Goal: Information Seeking & Learning: Learn about a topic

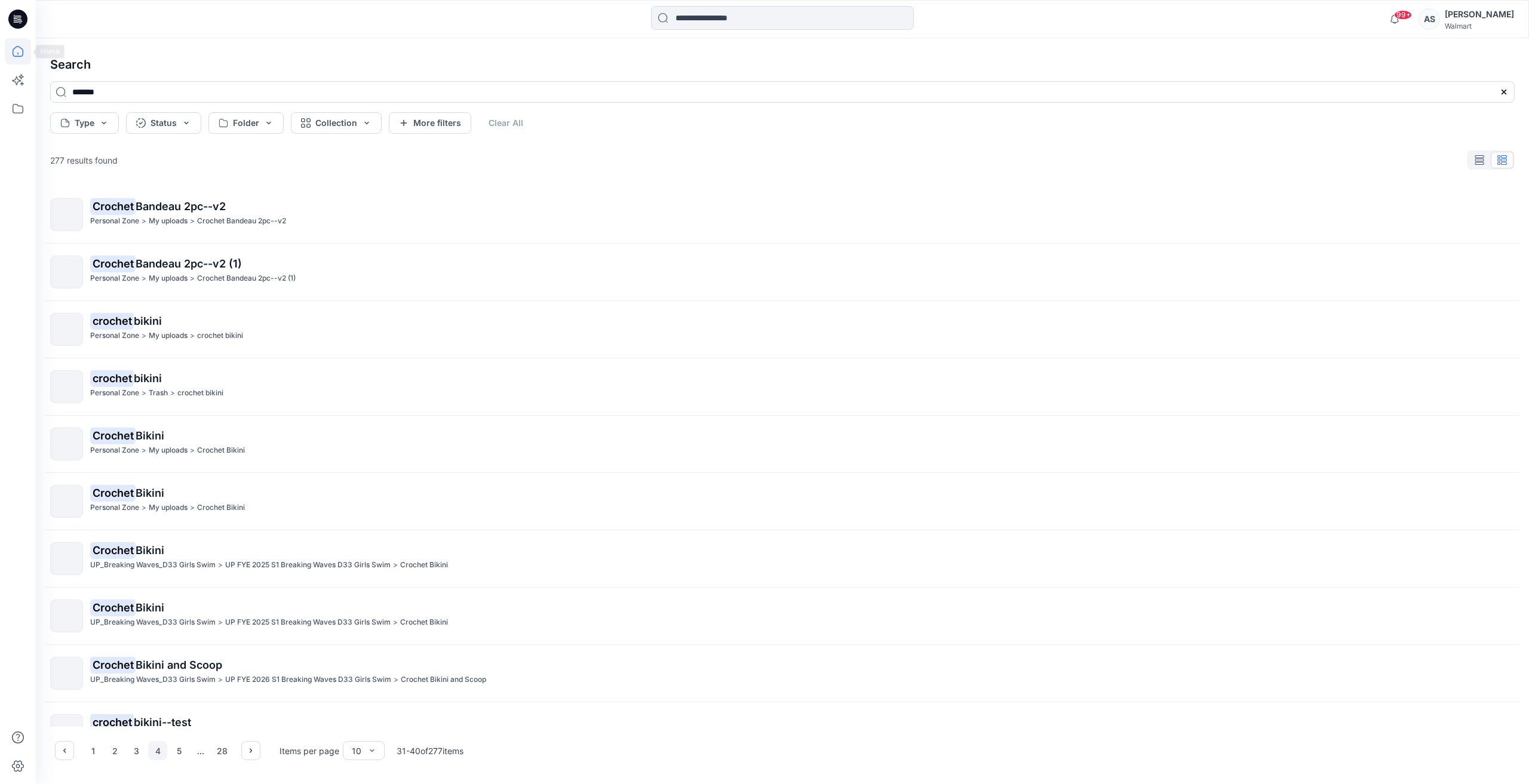
click at [14, 55] on icon at bounding box center [17, 50] width 10 height 10
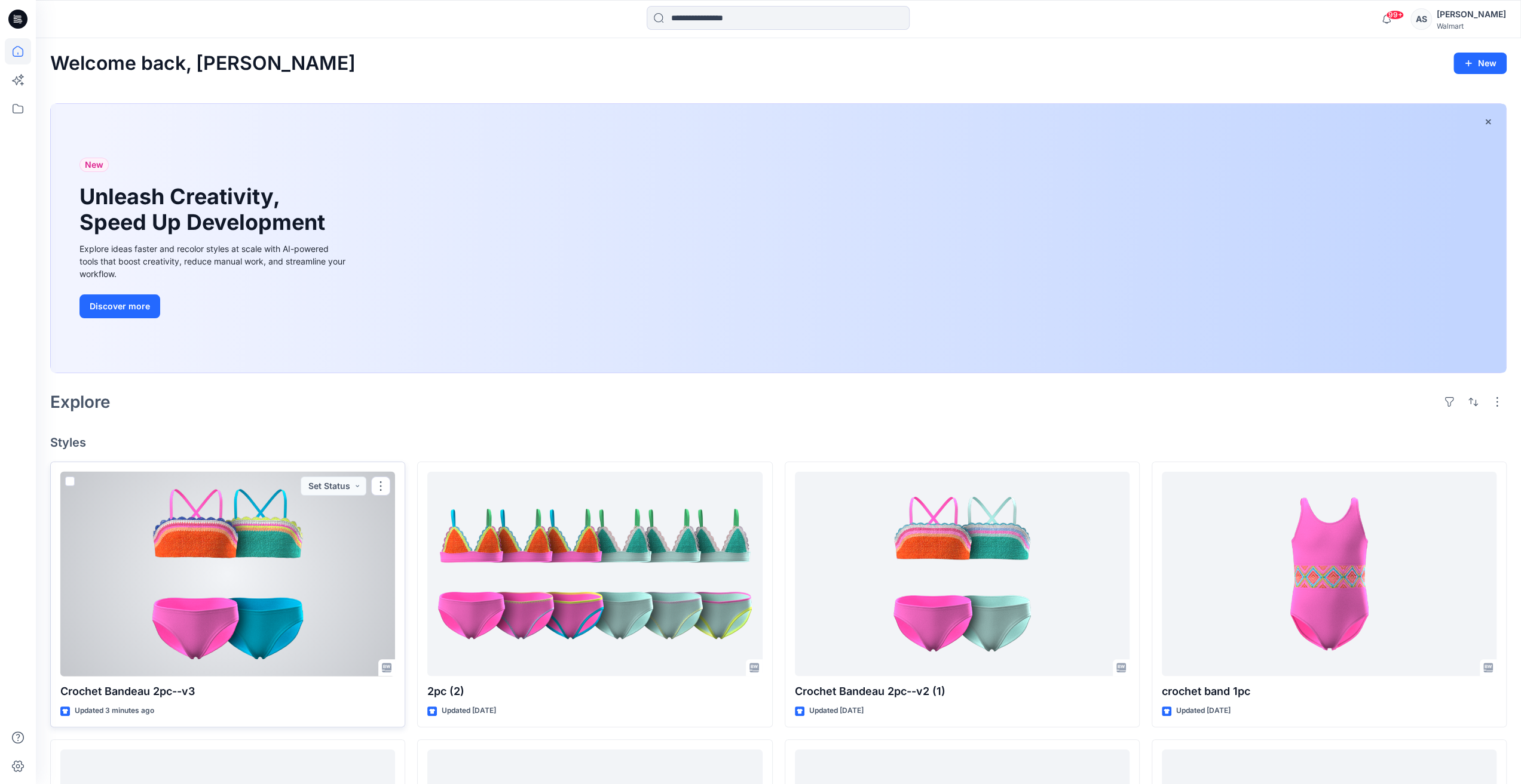
click at [291, 582] on div at bounding box center [227, 574] width 335 height 205
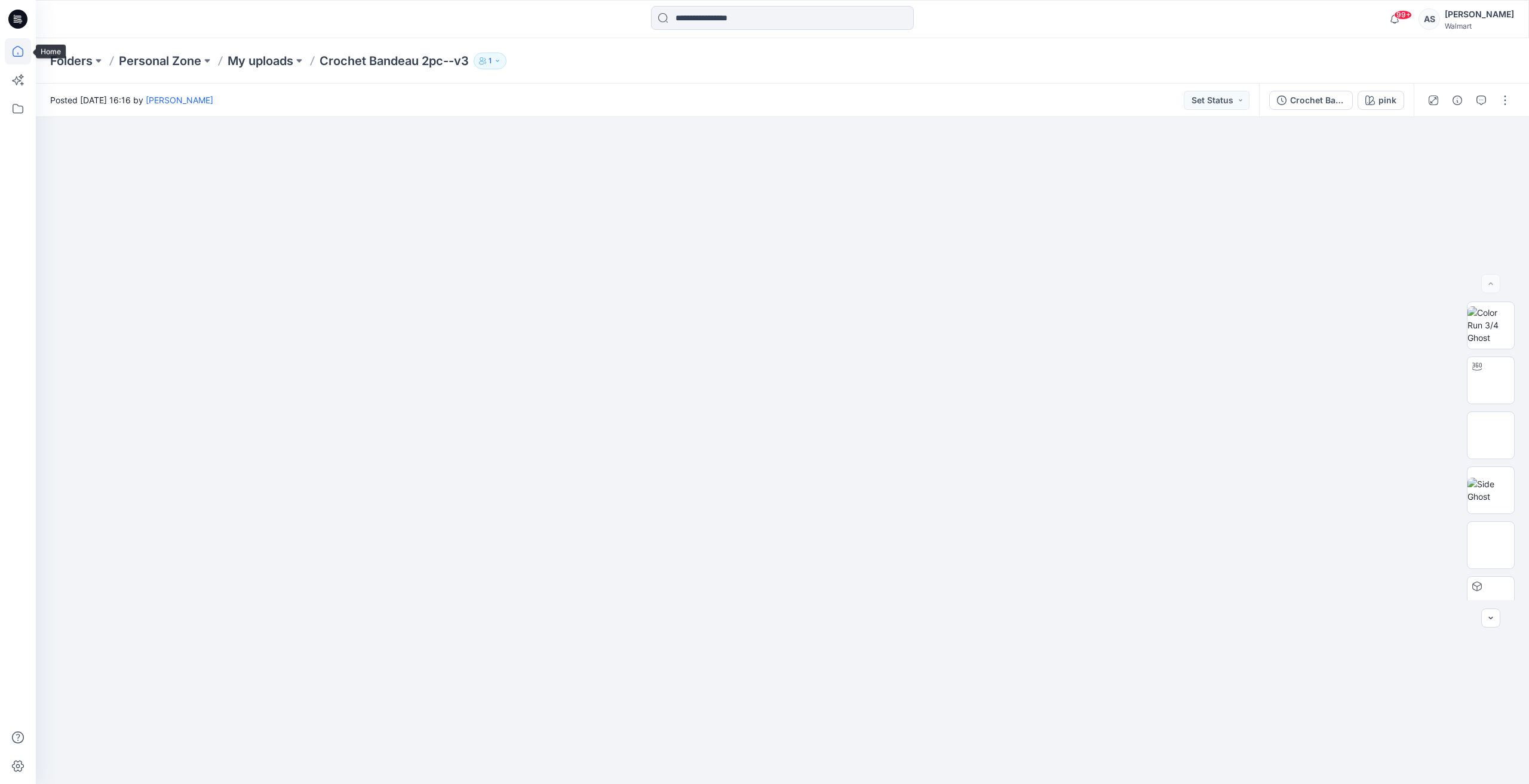
click at [13, 54] on icon at bounding box center [18, 51] width 27 height 27
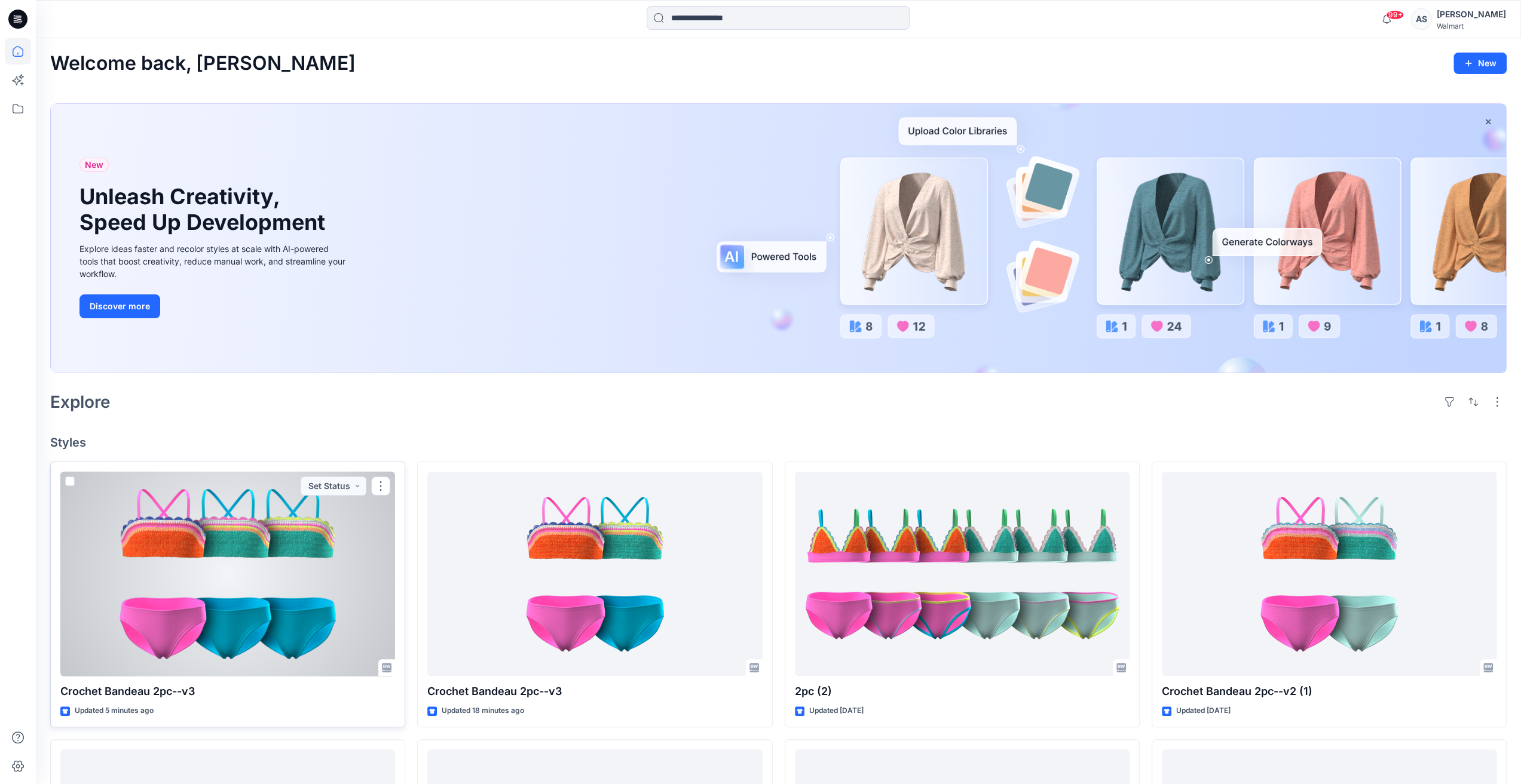
click at [258, 547] on div at bounding box center [227, 574] width 335 height 205
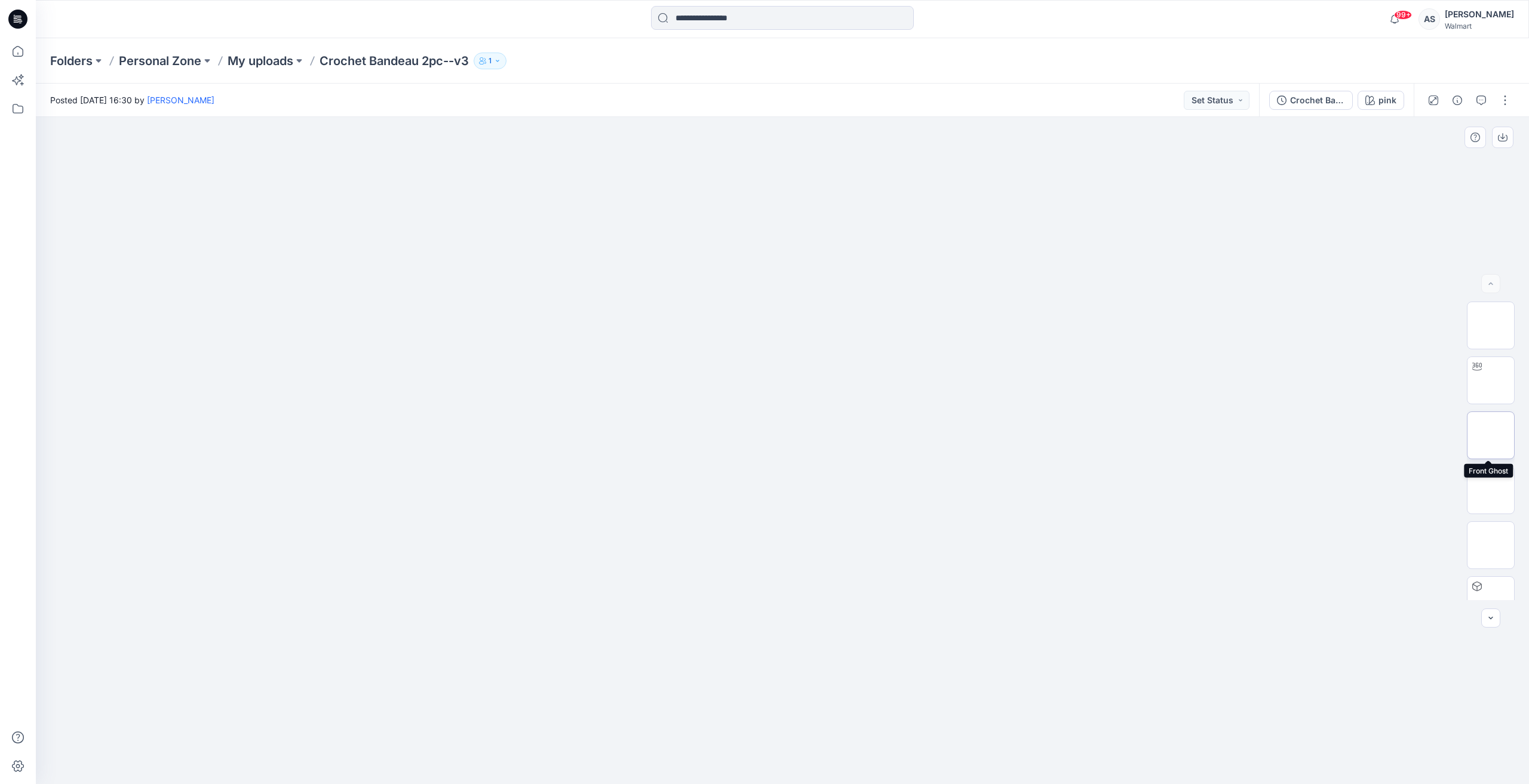
click at [1491, 436] on img at bounding box center [1491, 436] width 0 height 0
drag, startPoint x: 1500, startPoint y: 137, endPoint x: 1507, endPoint y: 150, distance: 14.8
click at [1500, 137] on icon "button" at bounding box center [1503, 137] width 10 height 10
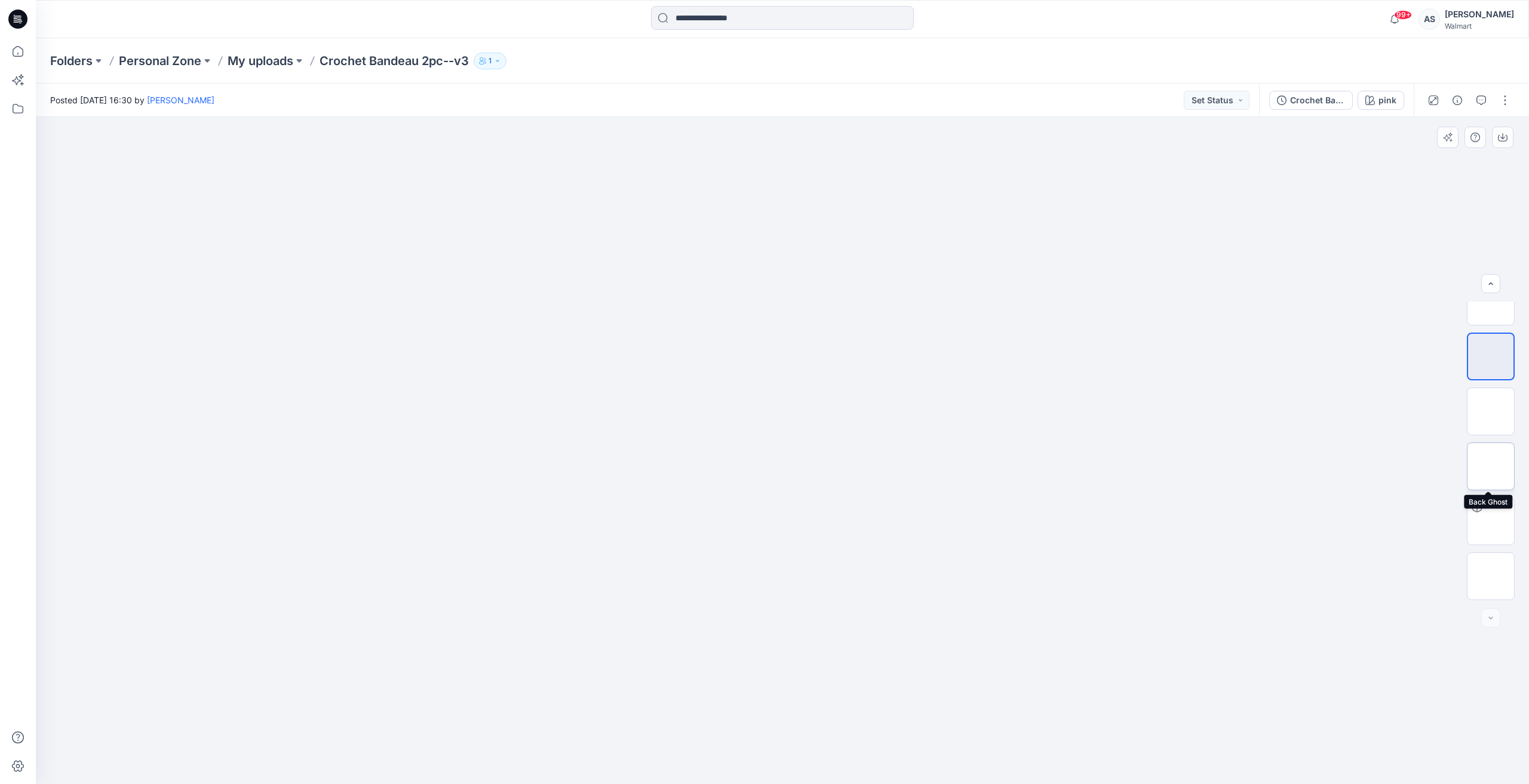
click at [1491, 466] on img at bounding box center [1491, 466] width 0 height 0
click at [1503, 139] on icon "button" at bounding box center [1503, 137] width 10 height 10
click at [1400, 92] on button "pink" at bounding box center [1381, 100] width 47 height 19
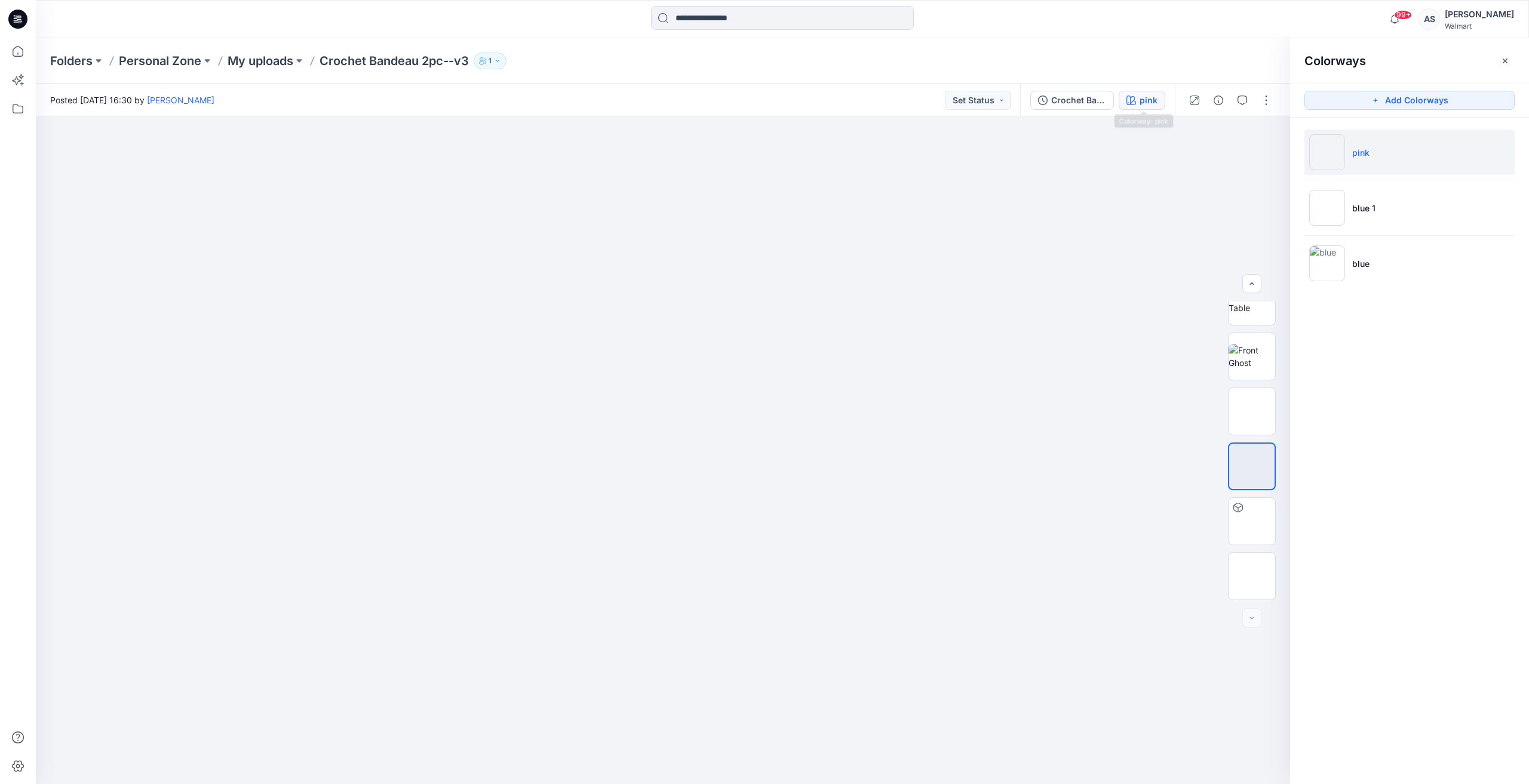
click at [1150, 105] on div "pink" at bounding box center [1148, 101] width 18 height 13
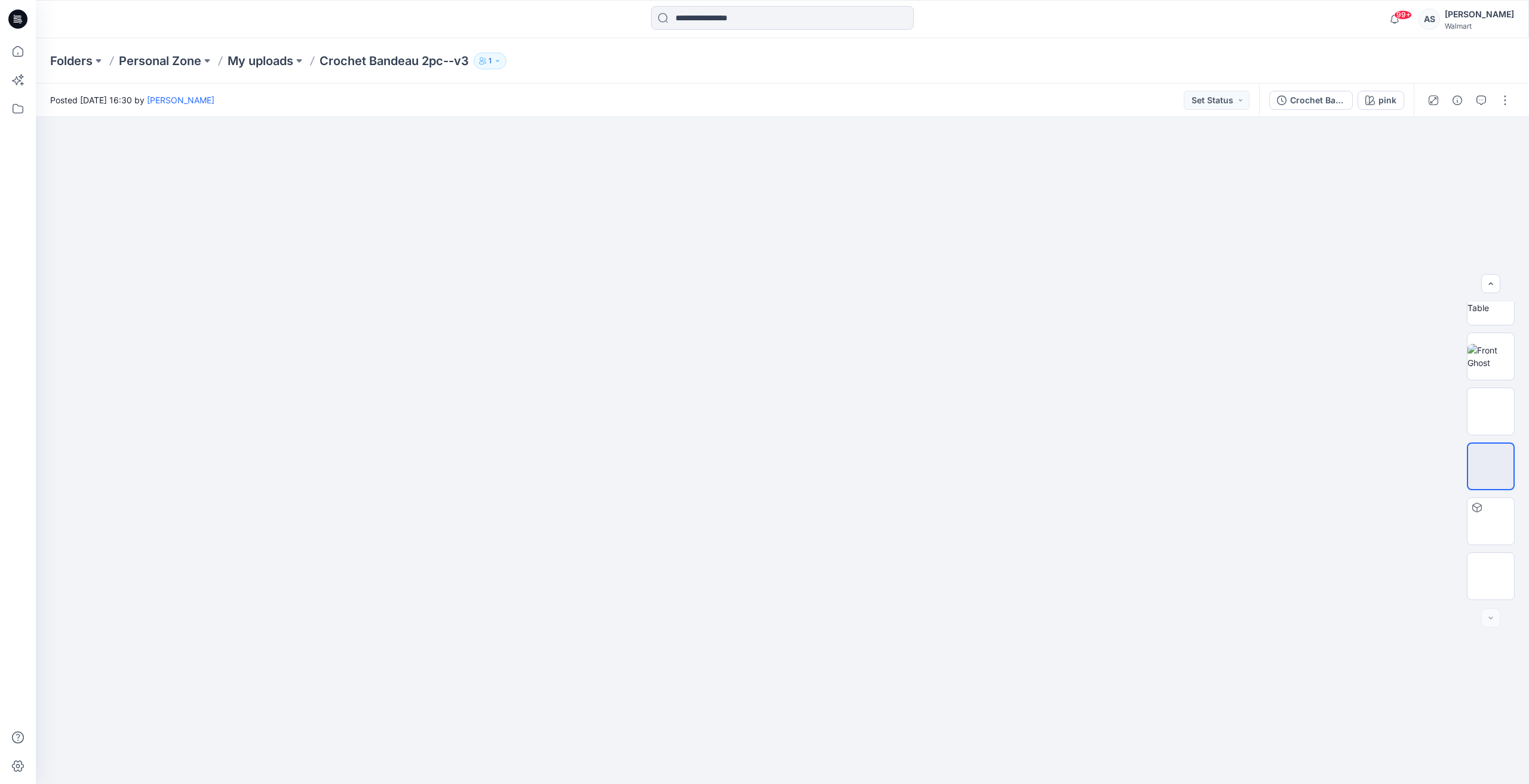
click at [1150, 104] on div "Posted Friday, September 05, 2025 16:30 by Ashley Scott Set Status" at bounding box center [648, 100] width 1224 height 33
click at [1384, 99] on div "pink" at bounding box center [1387, 101] width 18 height 13
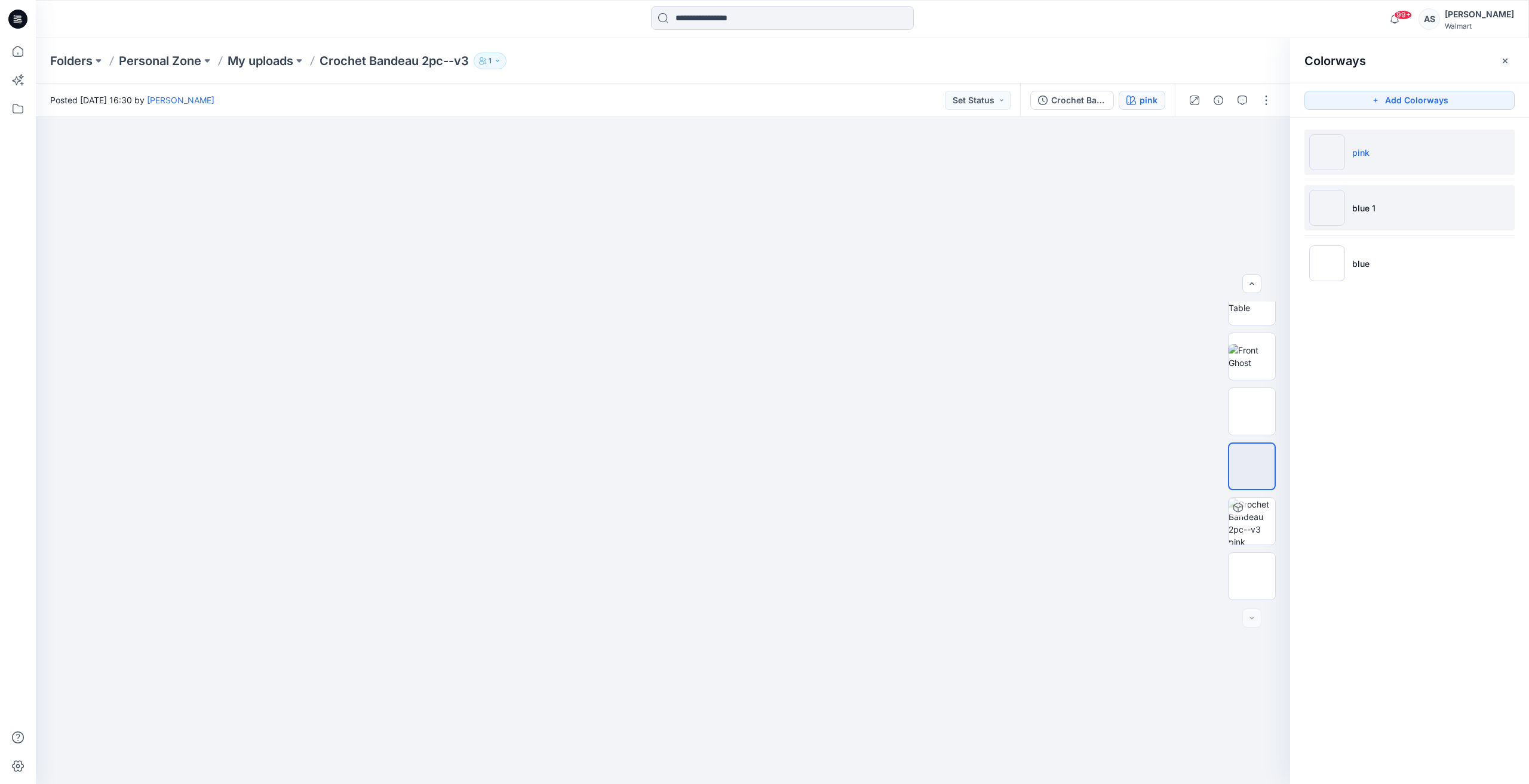
click at [1382, 211] on li "blue 1" at bounding box center [1409, 208] width 210 height 46
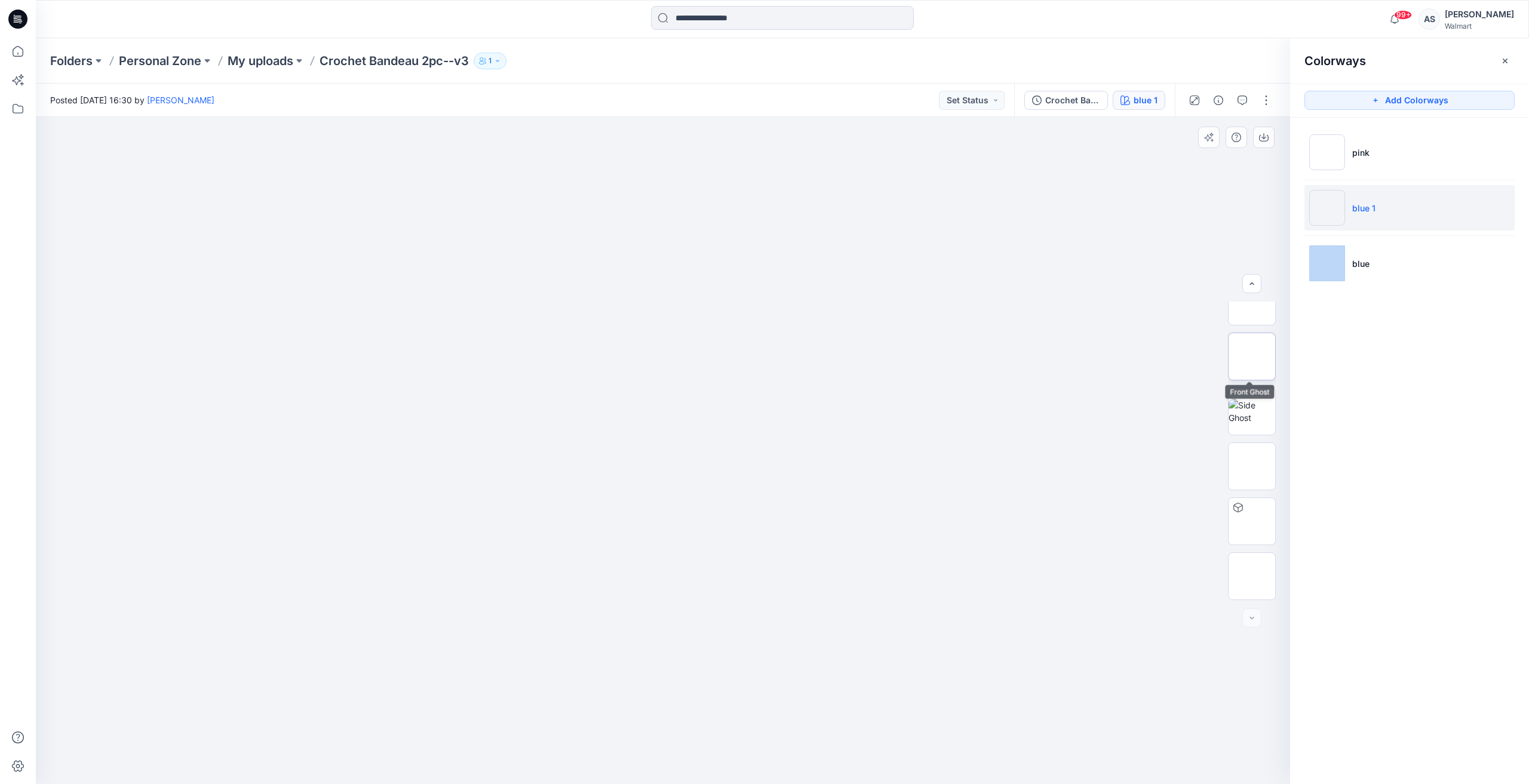
click at [1252, 357] on img at bounding box center [1252, 357] width 0 height 0
click at [1267, 145] on button "button" at bounding box center [1264, 137] width 22 height 22
click at [1252, 466] on img at bounding box center [1252, 466] width 0 height 0
click at [1262, 136] on icon "button" at bounding box center [1264, 137] width 10 height 10
click at [1391, 275] on li "blue" at bounding box center [1409, 264] width 210 height 46
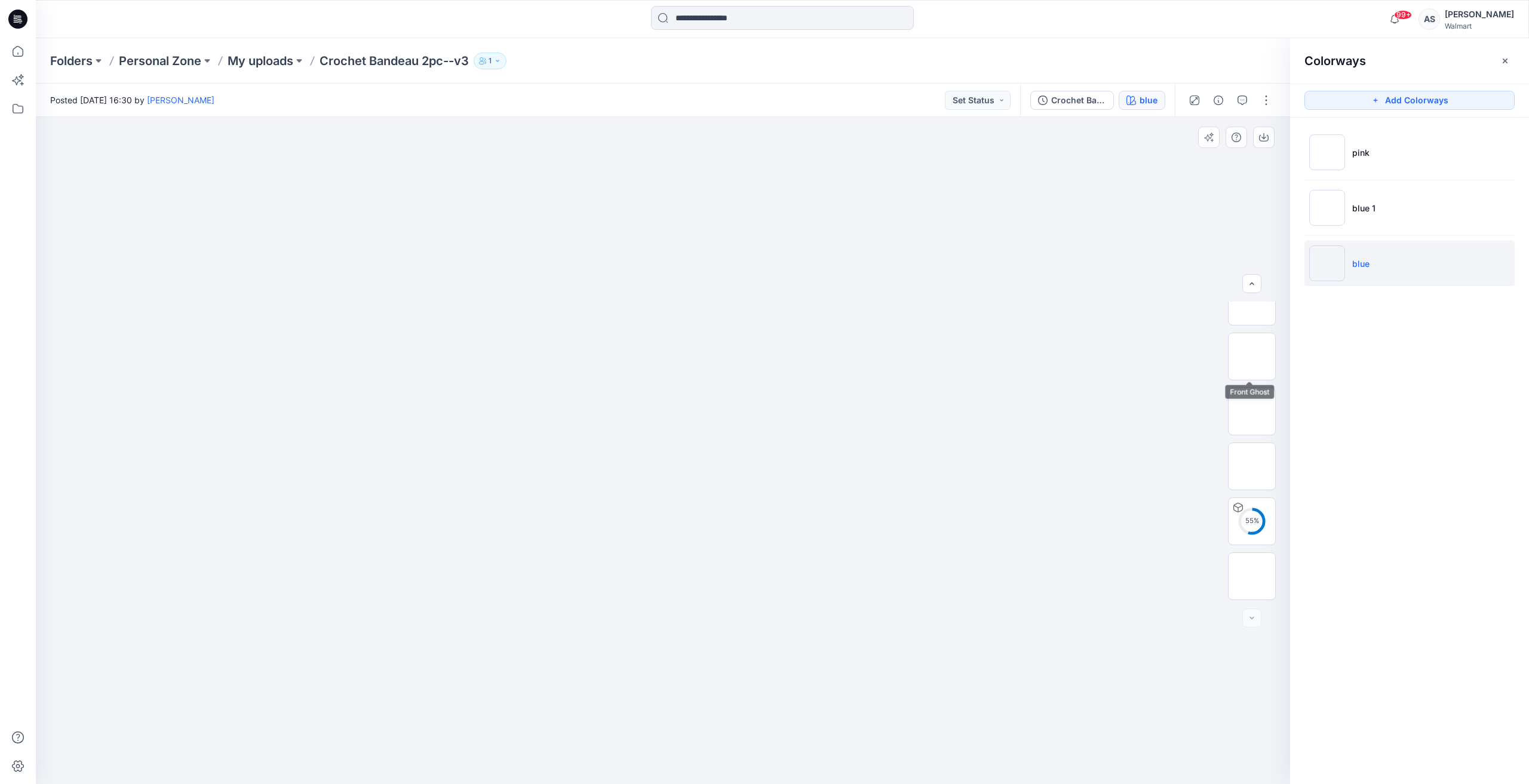
click at [1252, 357] on img at bounding box center [1252, 357] width 0 height 0
click at [1267, 139] on icon "button" at bounding box center [1264, 137] width 10 height 10
drag, startPoint x: 1254, startPoint y: 469, endPoint x: 1262, endPoint y: 441, distance: 29.1
click at [1252, 466] on img at bounding box center [1252, 466] width 0 height 0
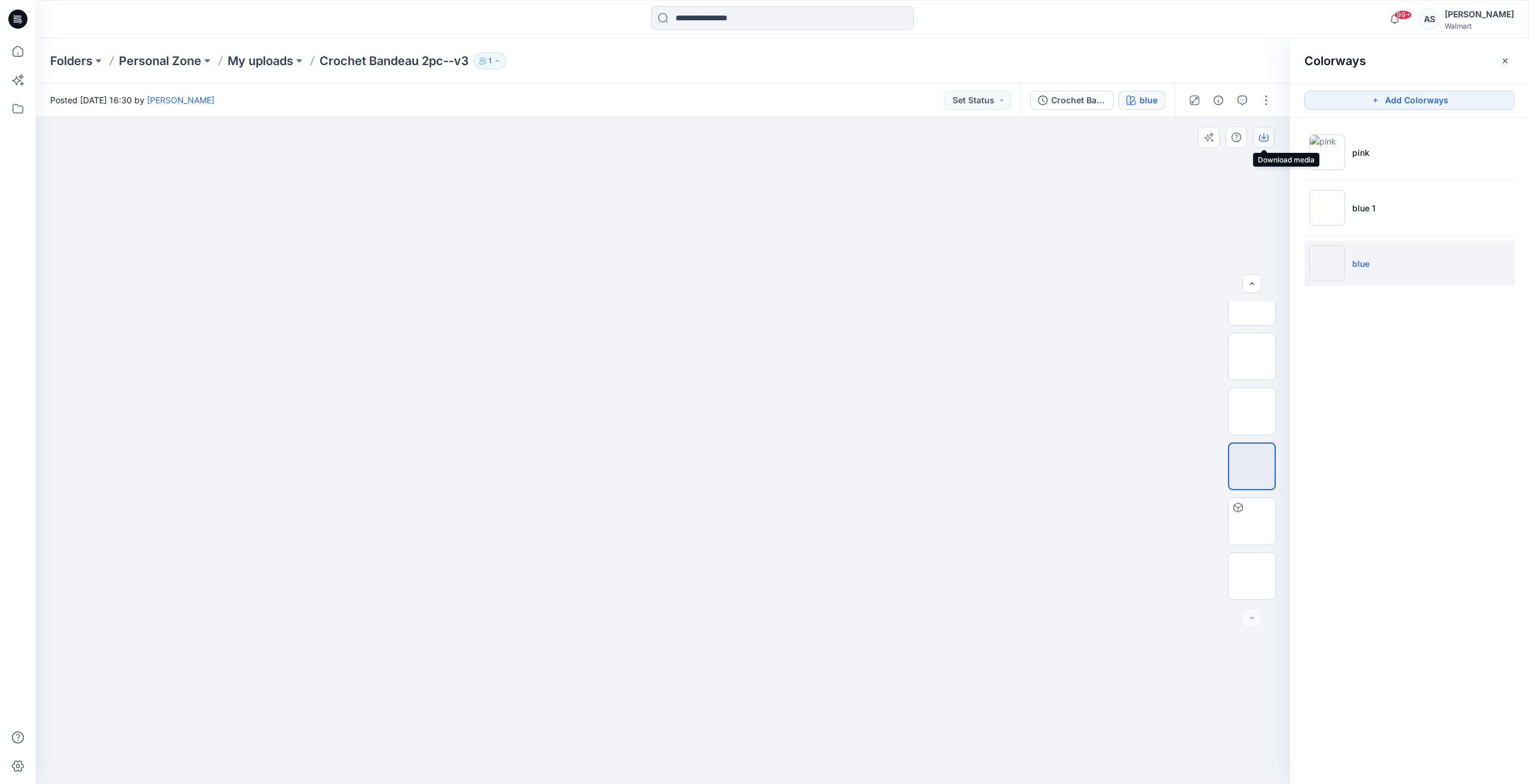
click at [1266, 135] on icon "button" at bounding box center [1264, 137] width 10 height 10
click at [21, 60] on icon at bounding box center [18, 51] width 27 height 27
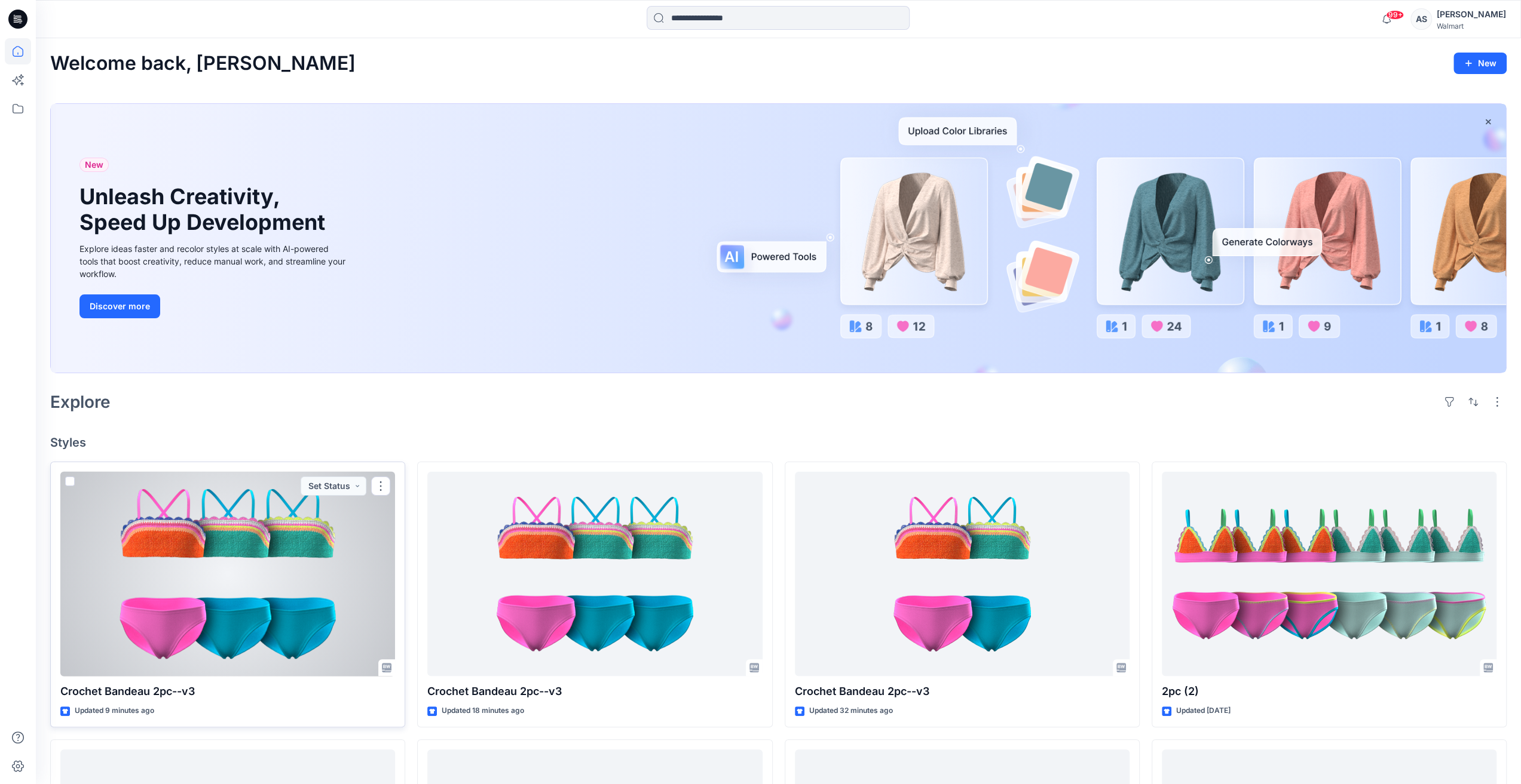
click at [227, 567] on div at bounding box center [227, 574] width 335 height 205
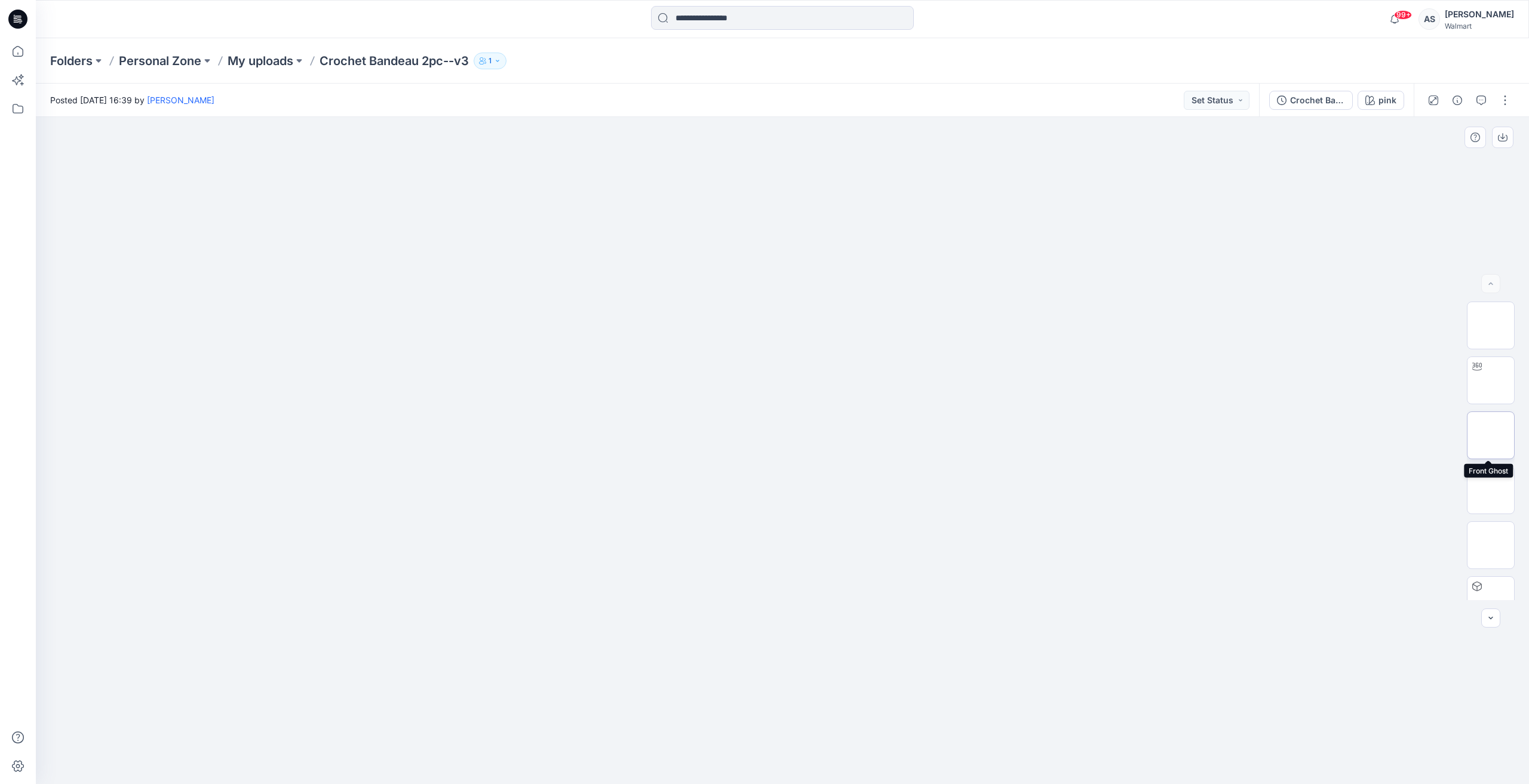
click at [1491, 436] on img at bounding box center [1491, 436] width 0 height 0
click at [1500, 142] on icon "button" at bounding box center [1503, 137] width 10 height 10
click at [1500, 539] on img at bounding box center [1491, 545] width 47 height 25
click at [1502, 136] on icon "button" at bounding box center [1503, 137] width 10 height 10
click at [1394, 102] on div "pink" at bounding box center [1387, 101] width 18 height 13
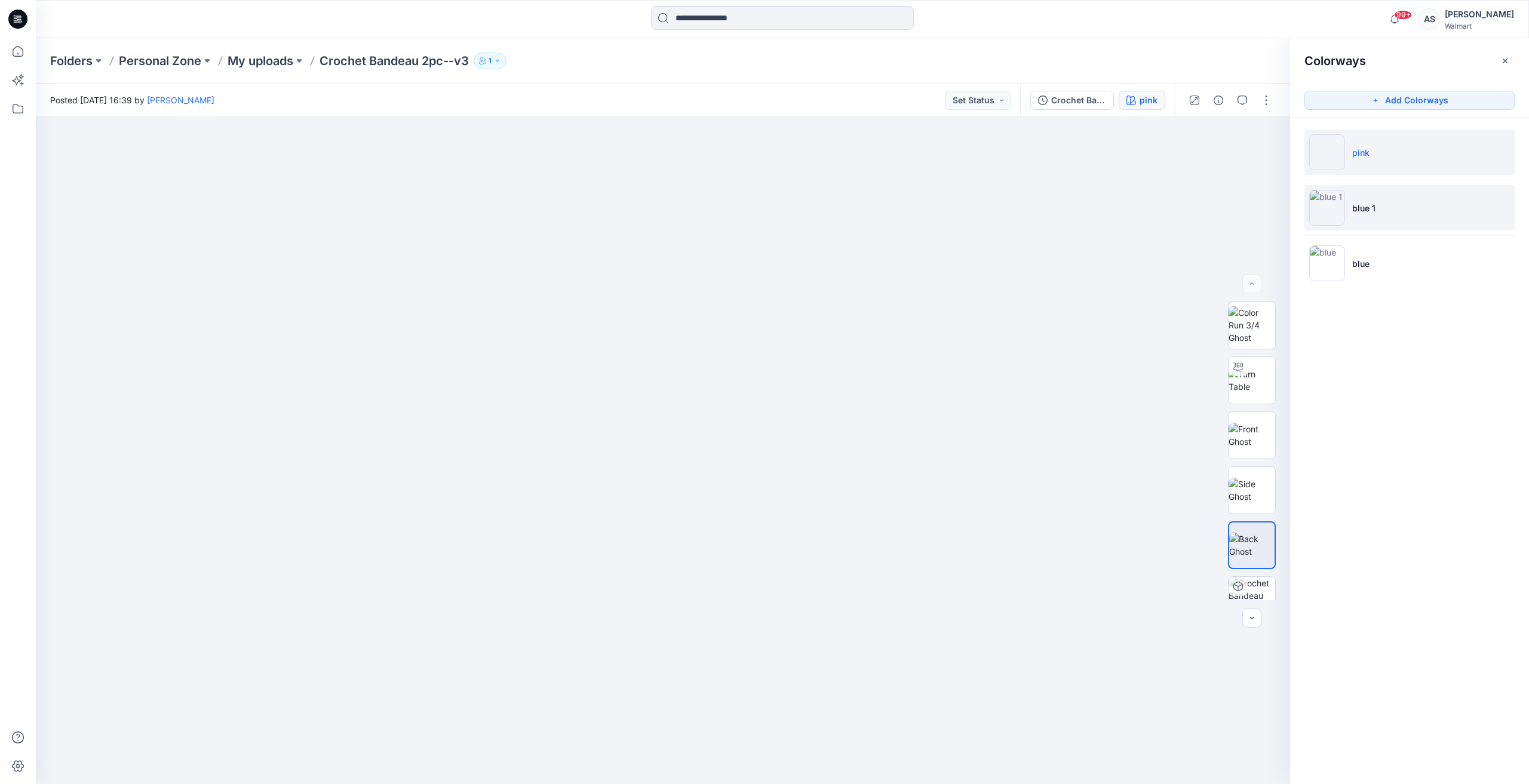
click at [1384, 203] on li "blue 1" at bounding box center [1409, 208] width 210 height 46
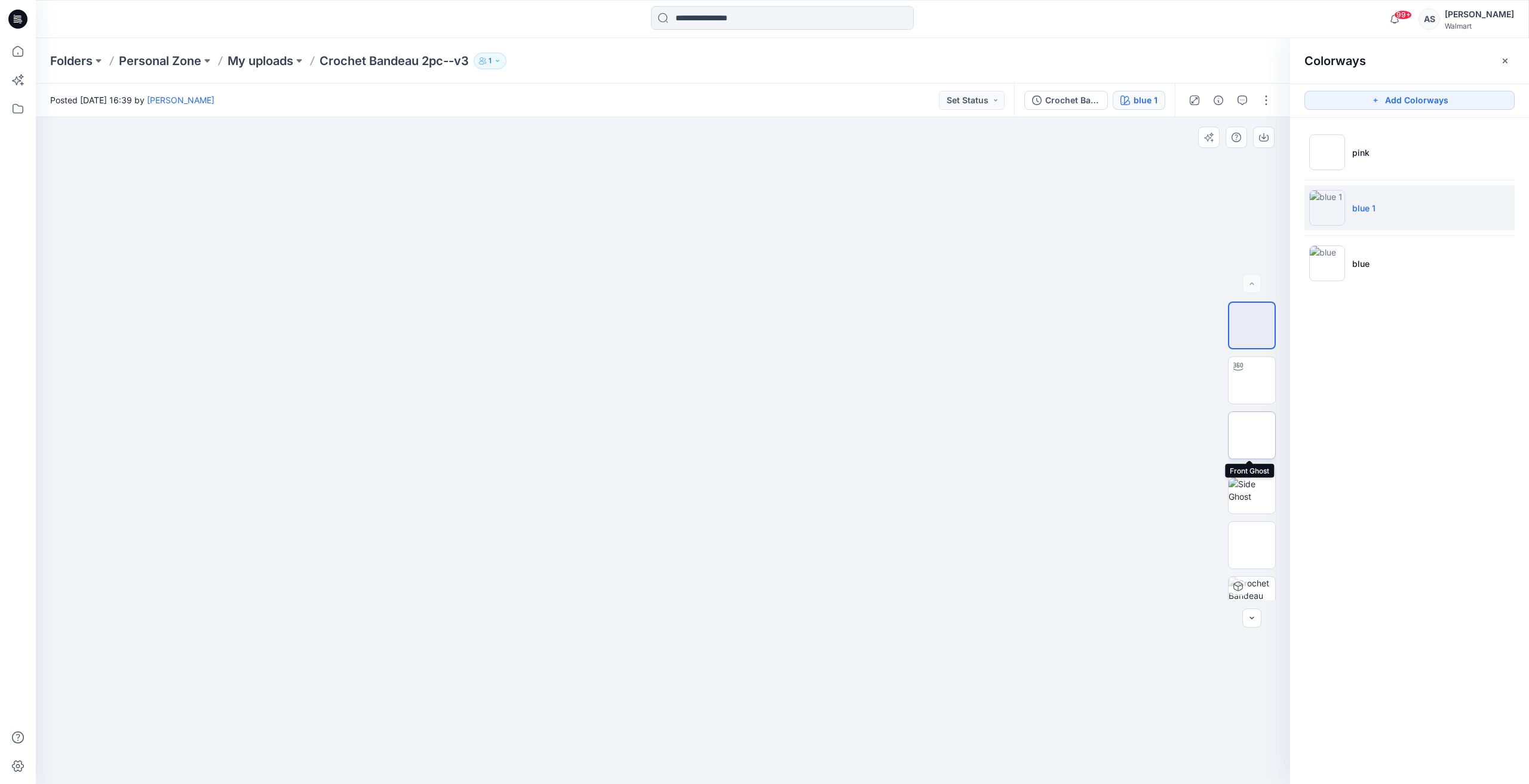
click at [1252, 436] on img at bounding box center [1252, 436] width 0 height 0
click at [1264, 140] on icon "button" at bounding box center [1264, 137] width 10 height 10
drag, startPoint x: 1252, startPoint y: 534, endPoint x: 1246, endPoint y: 495, distance: 39.5
click at [1252, 535] on img at bounding box center [1252, 545] width 47 height 25
click at [1264, 134] on icon "button" at bounding box center [1264, 136] width 5 height 6
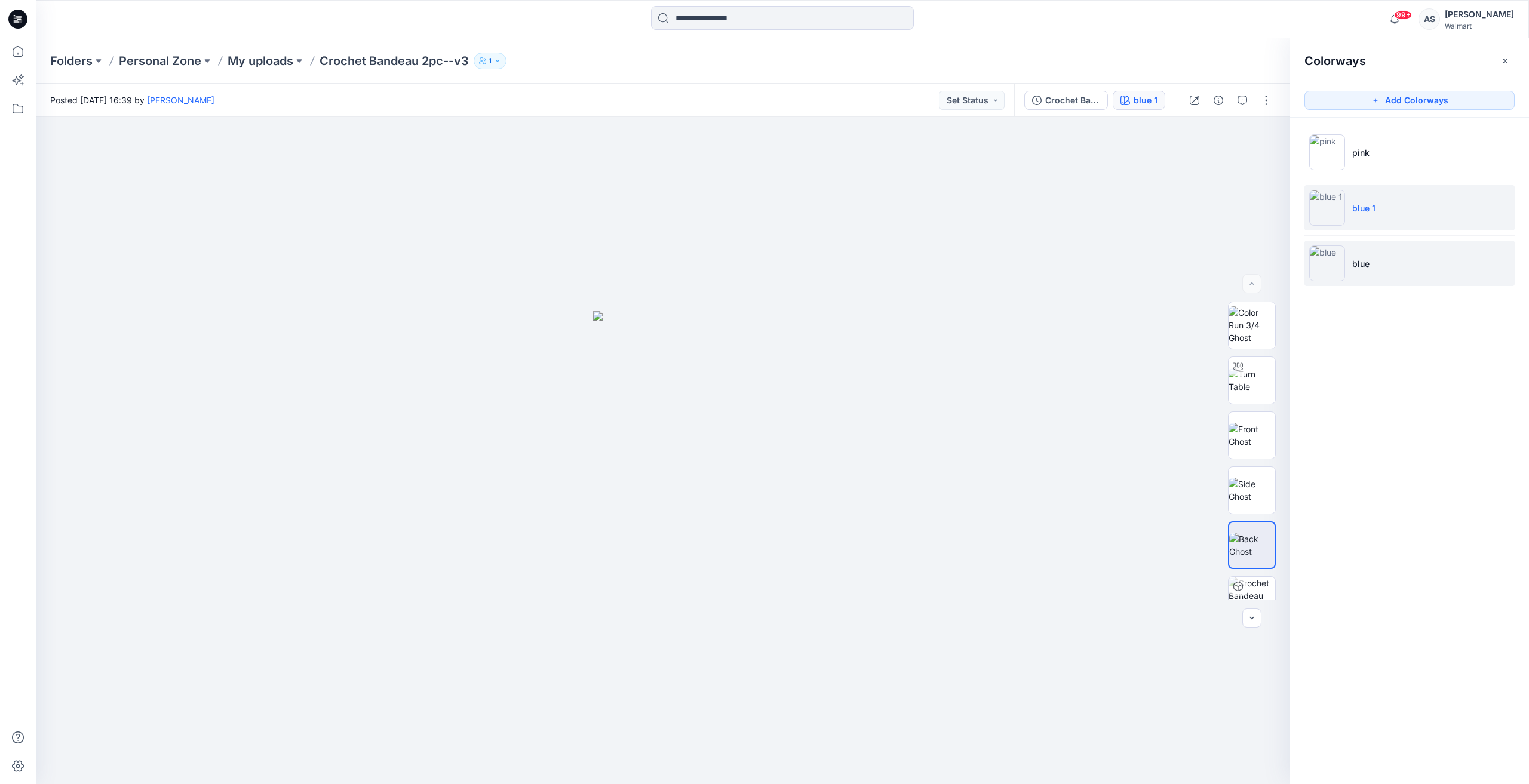
click at [1413, 256] on li "blue" at bounding box center [1409, 264] width 210 height 46
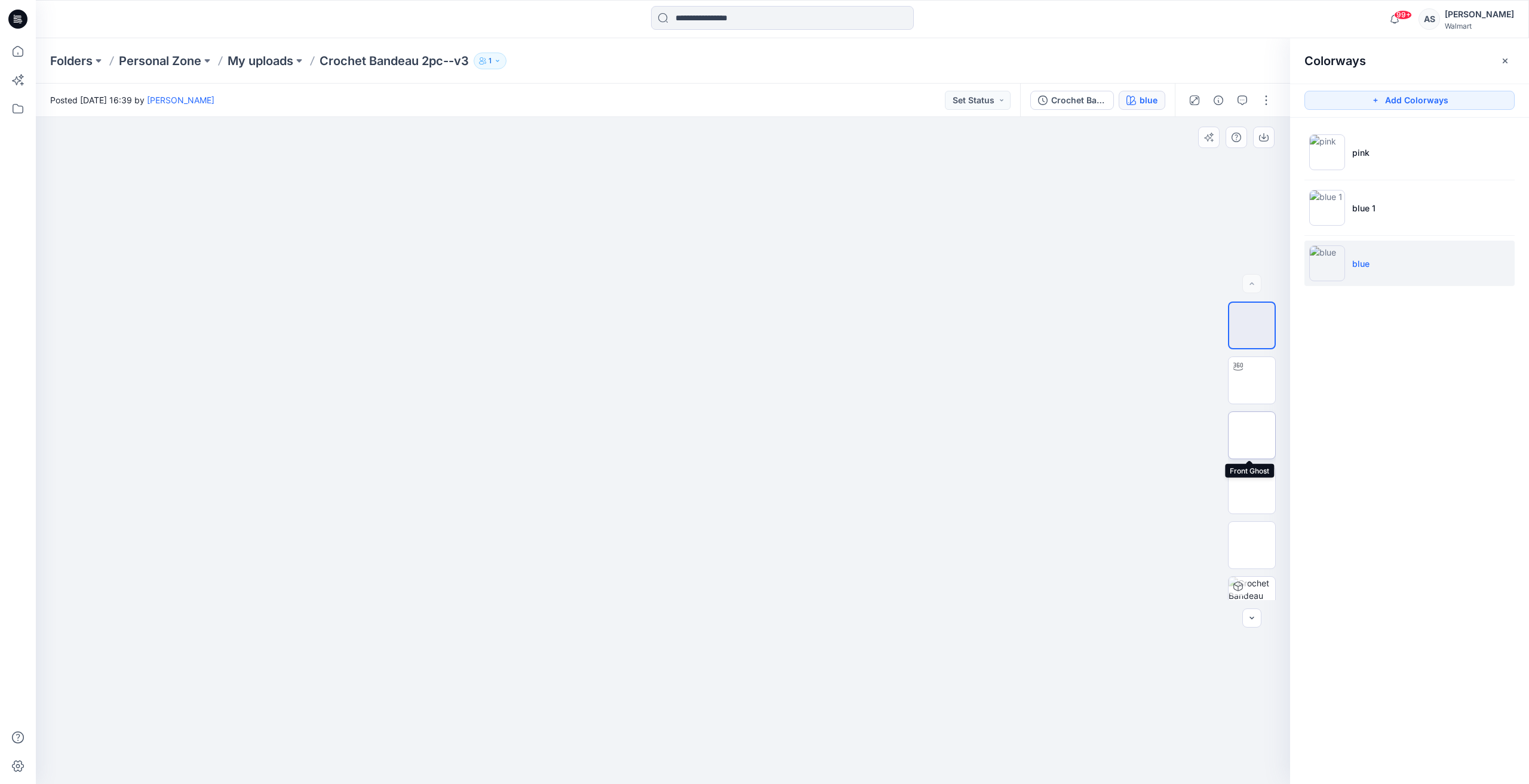
click at [1252, 436] on img at bounding box center [1252, 436] width 0 height 0
click at [1258, 134] on button "button" at bounding box center [1264, 137] width 22 height 22
click at [1264, 539] on img at bounding box center [1252, 545] width 47 height 25
click at [1264, 131] on button "button" at bounding box center [1264, 137] width 22 height 22
click at [804, 461] on div at bounding box center [663, 450] width 1255 height 667
